Goal: Task Accomplishment & Management: Manage account settings

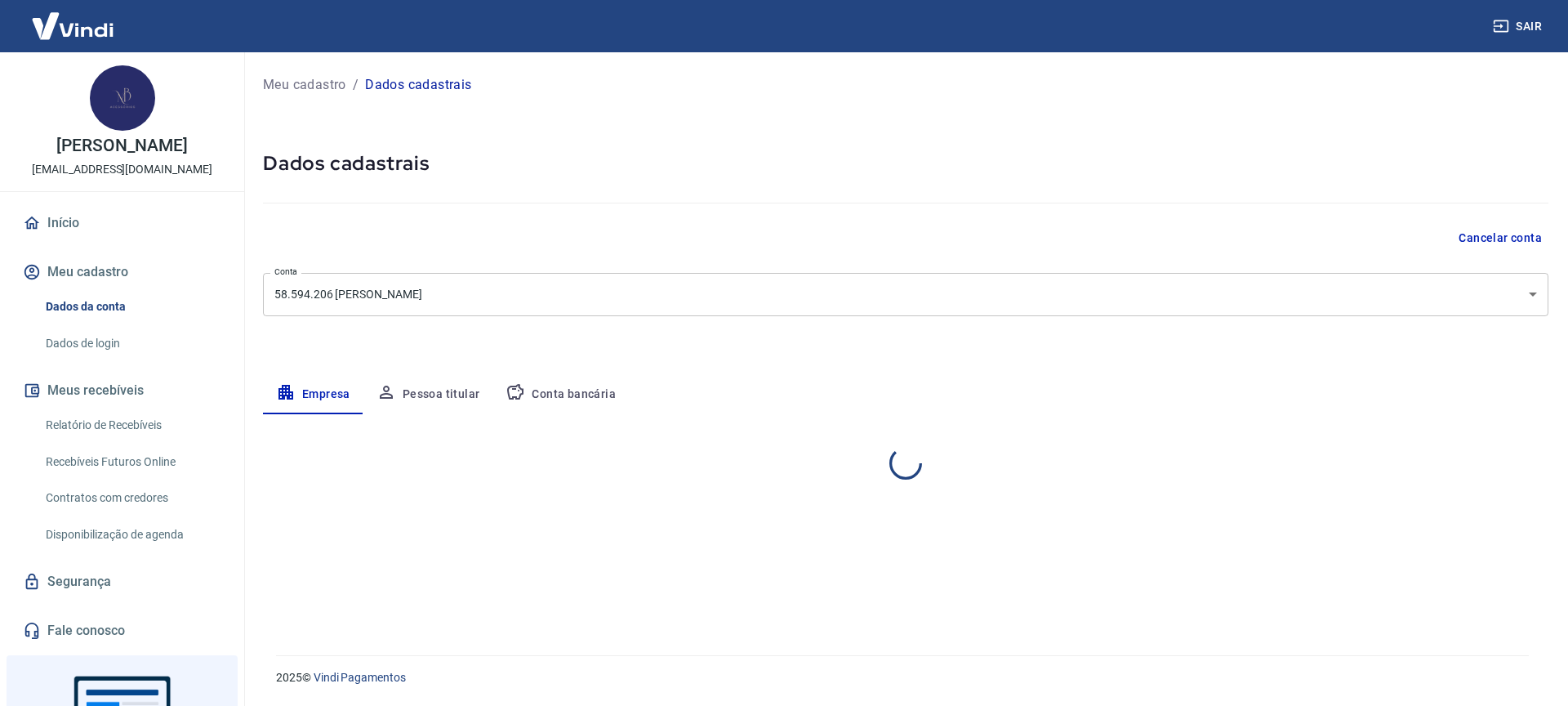
select select "RS"
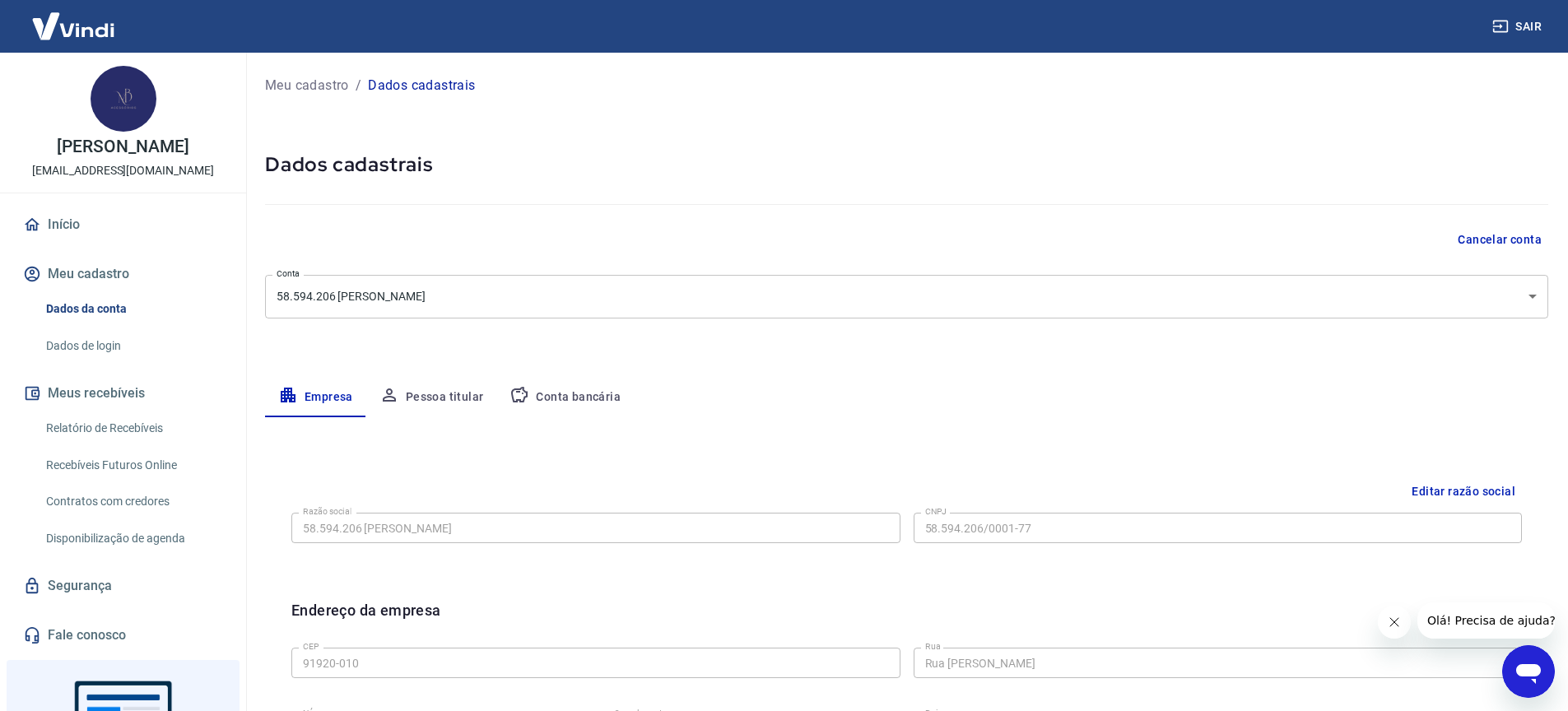
click at [93, 359] on link "Dados de login" at bounding box center [132, 345] width 187 height 34
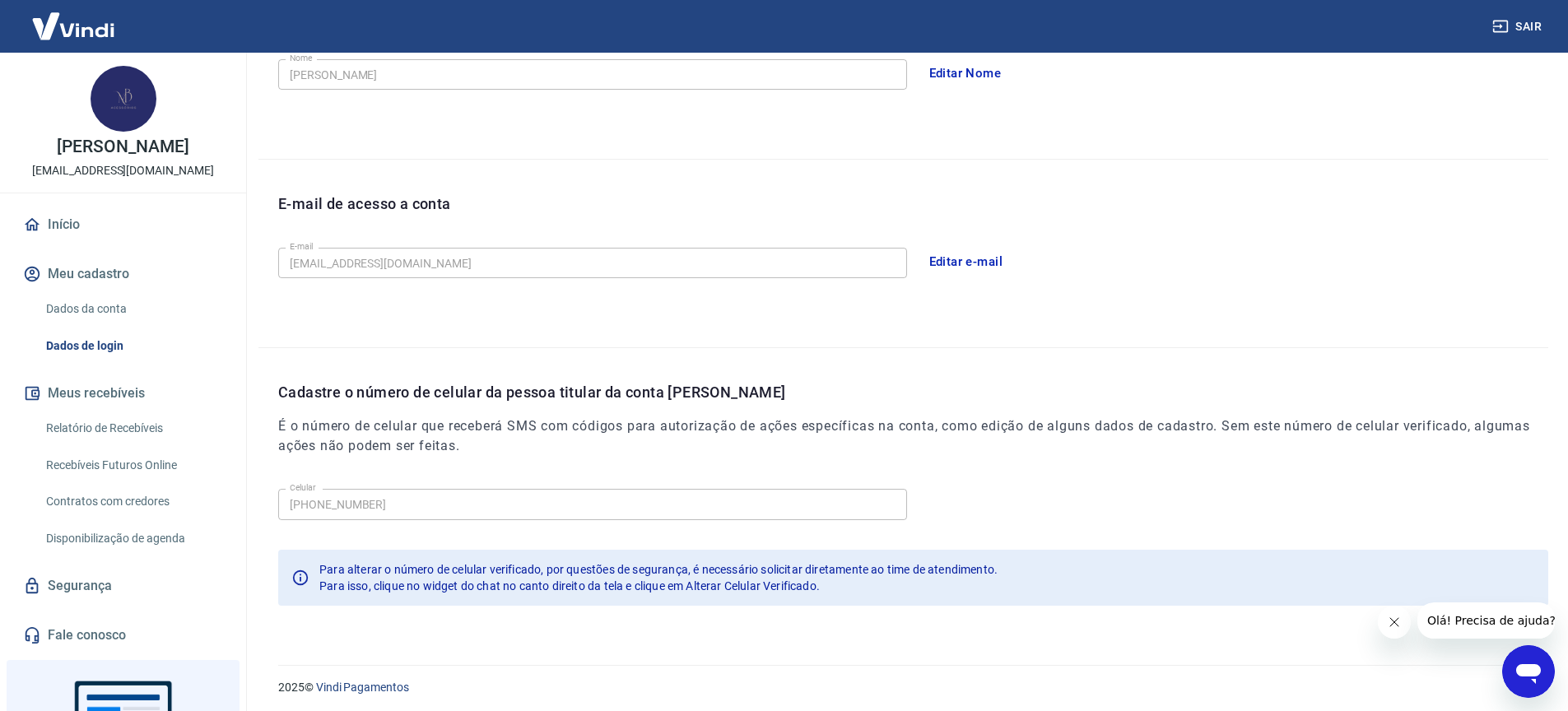
scroll to position [343, 0]
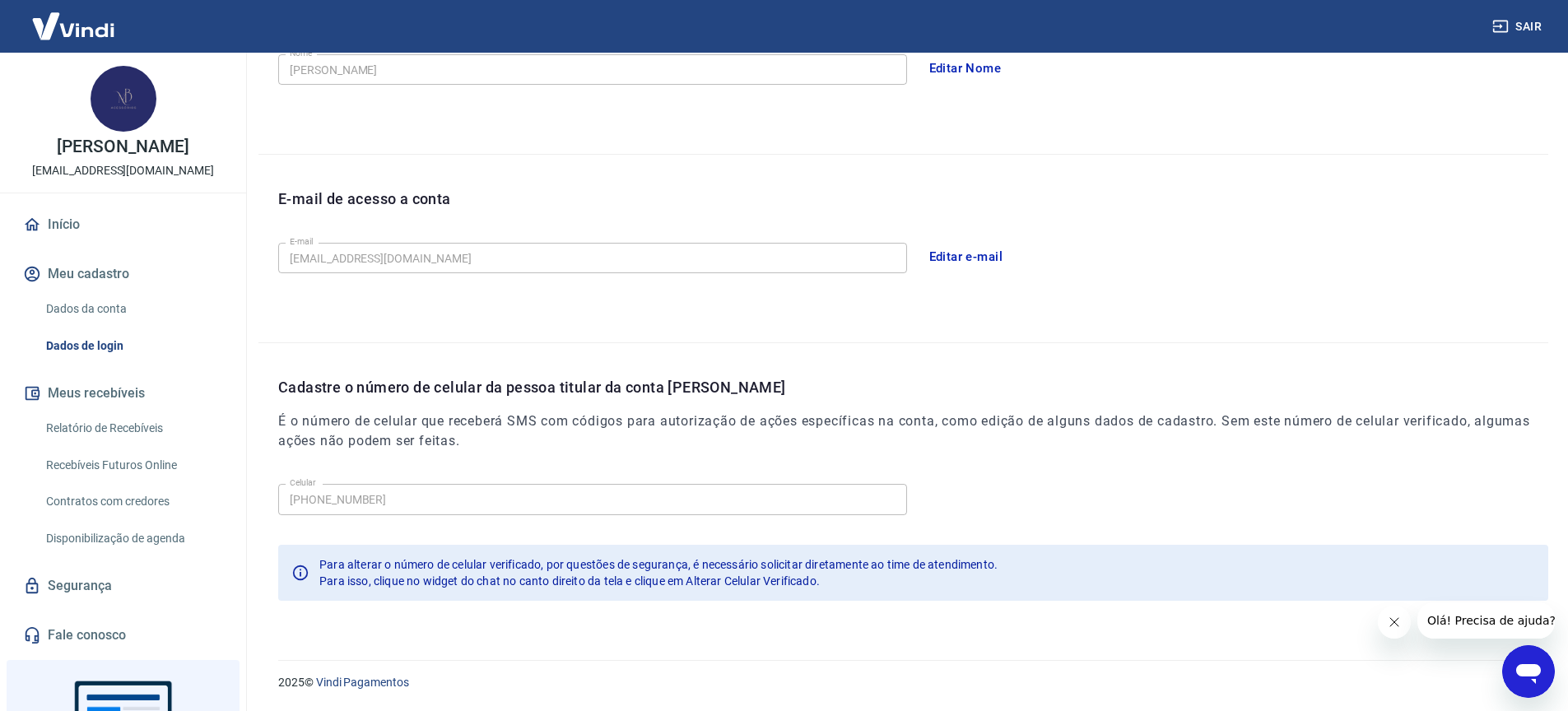
click at [119, 604] on link "Segurança" at bounding box center [123, 586] width 207 height 36
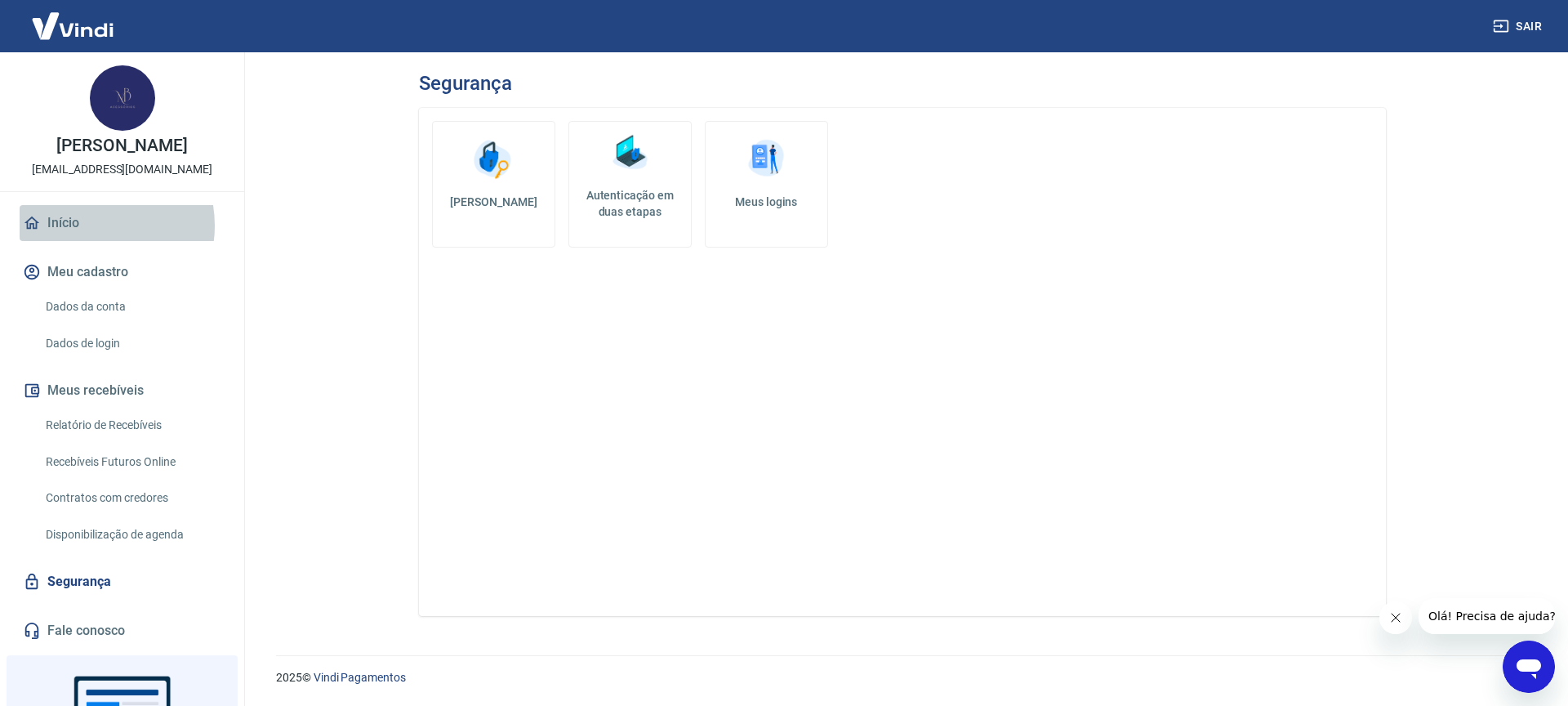
click at [88, 241] on link "Início" at bounding box center [122, 224] width 205 height 36
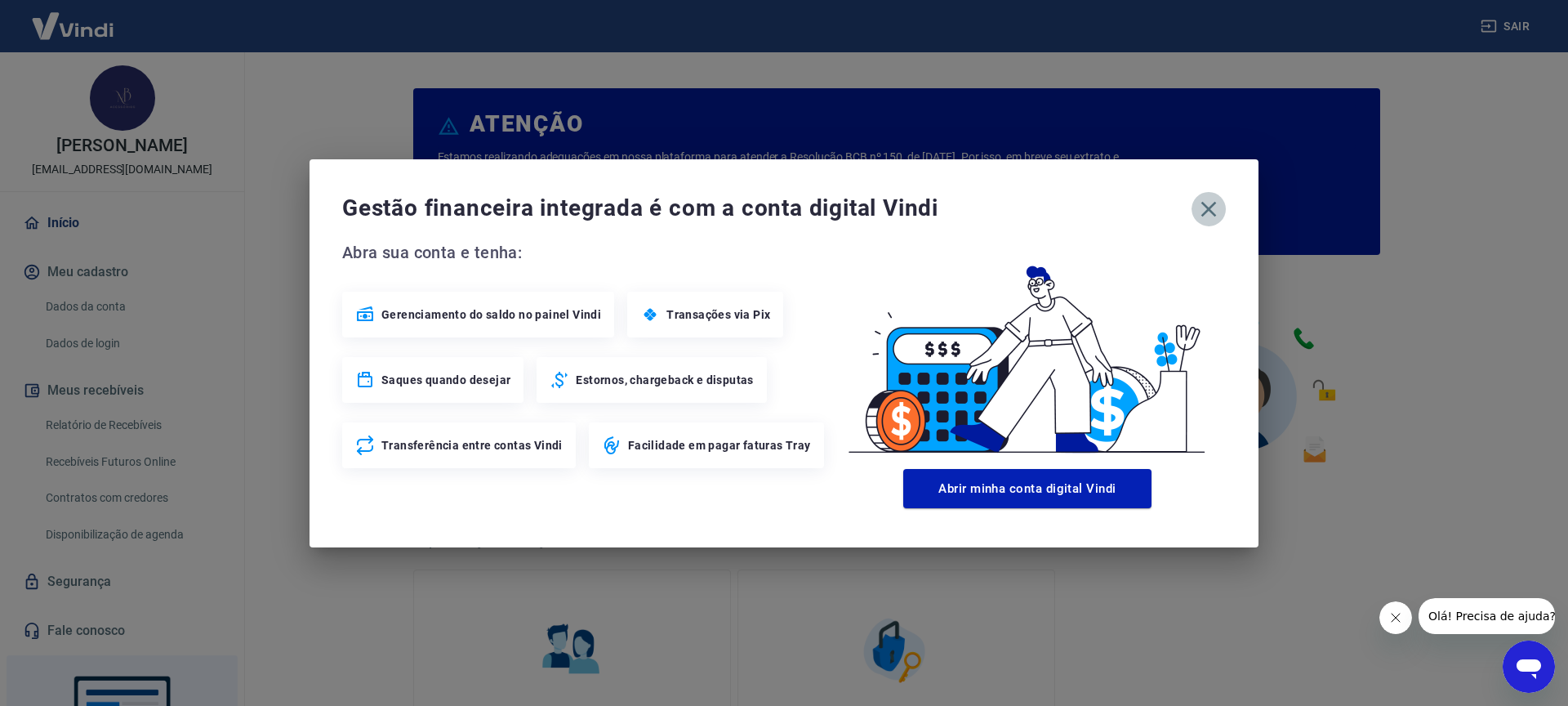
click at [1203, 205] on icon "button" at bounding box center [1209, 209] width 26 height 26
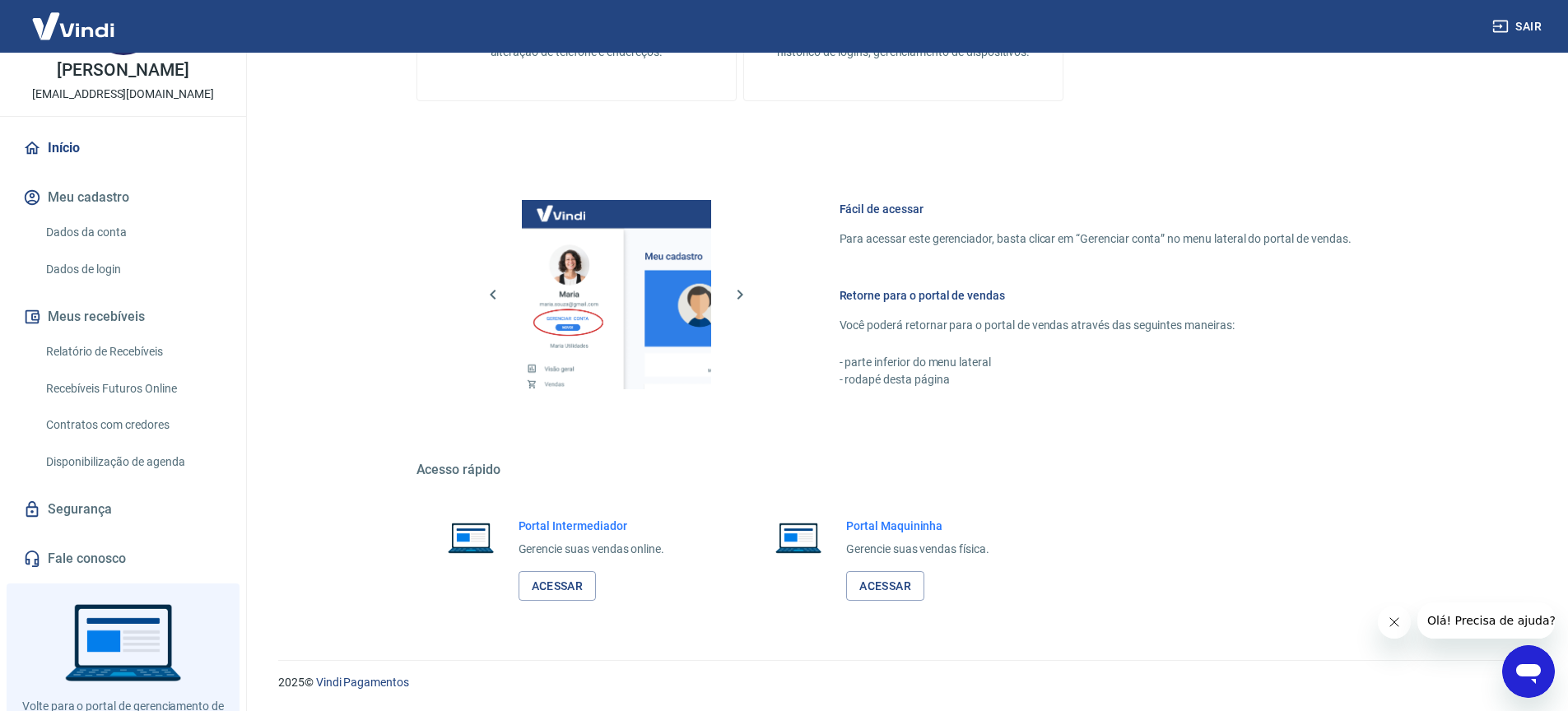
scroll to position [159, 0]
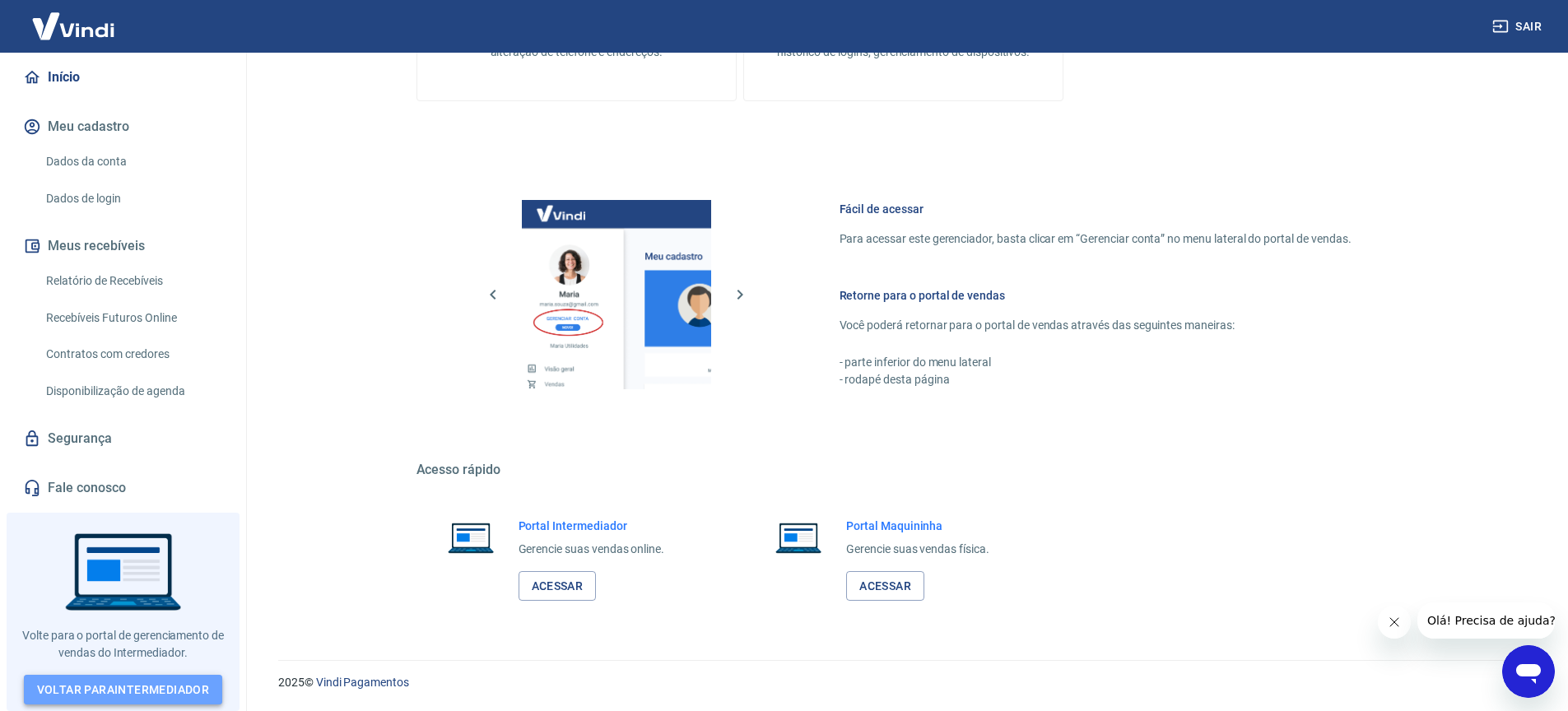
click at [117, 681] on link "Voltar para Intermediador" at bounding box center [123, 689] width 199 height 30
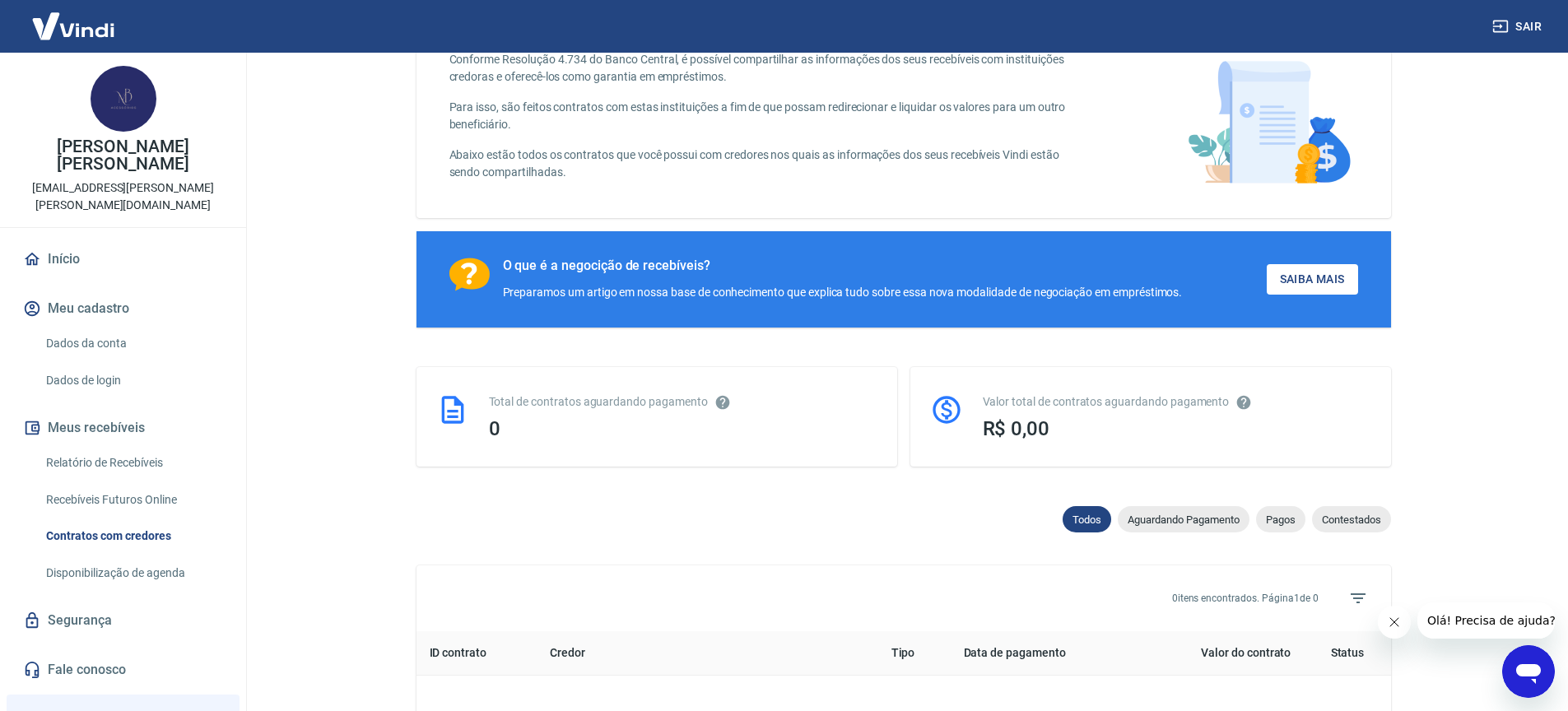
scroll to position [369, 0]
